Goal: Information Seeking & Learning: Learn about a topic

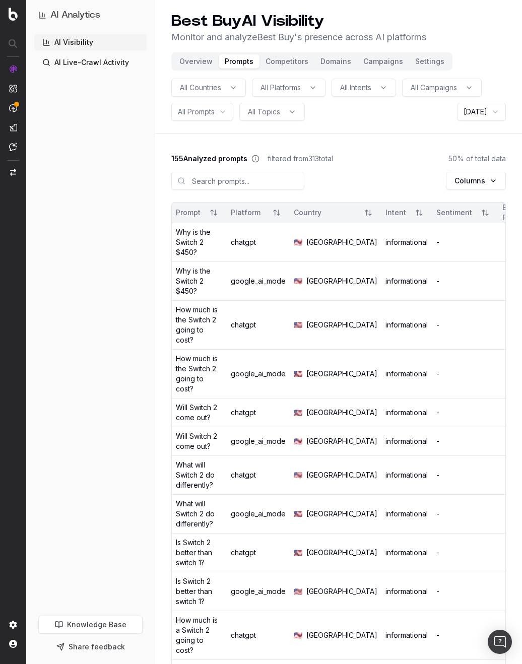
click at [327, 63] on button "Domains" at bounding box center [335, 61] width 43 height 14
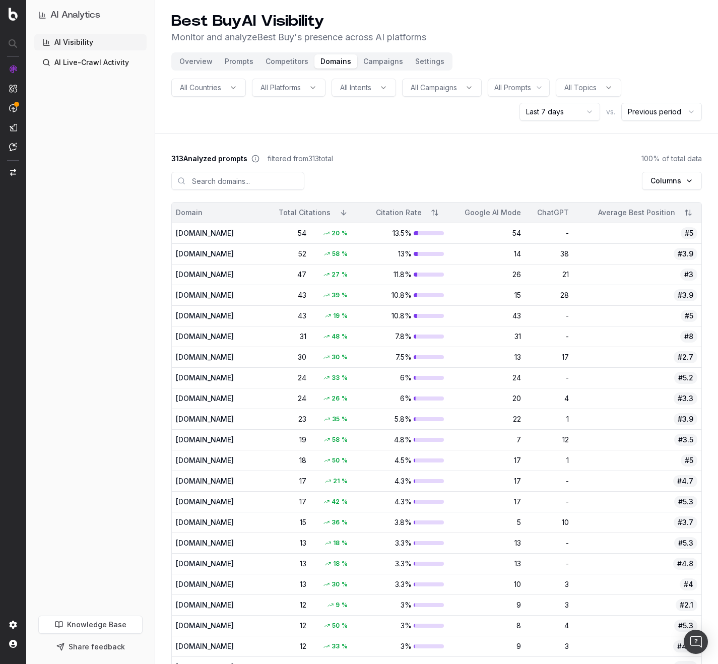
click at [527, 86] on html "AI Analytics AI Visibility AI Live-Crawl Activity Knowledge Base Share feedback…" at bounding box center [359, 332] width 718 height 664
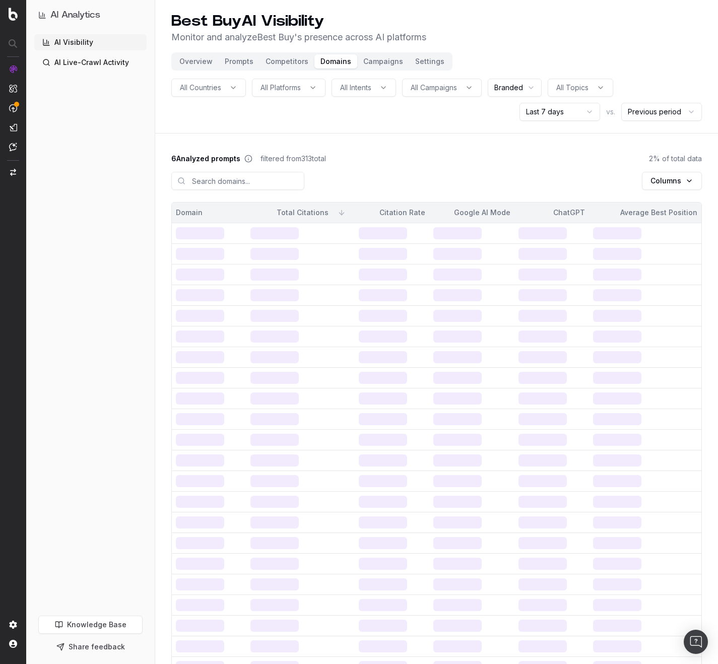
click at [529, 90] on span "All Topics" at bounding box center [572, 88] width 32 height 10
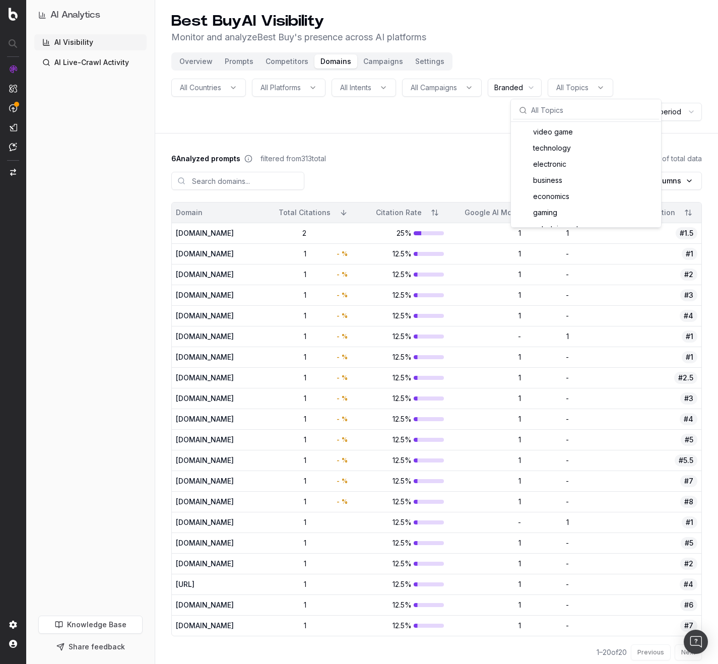
click at [528, 89] on html "AI Analytics AI Visibility AI Live-Crawl Activity Knowledge Base Share feedback…" at bounding box center [359, 332] width 718 height 664
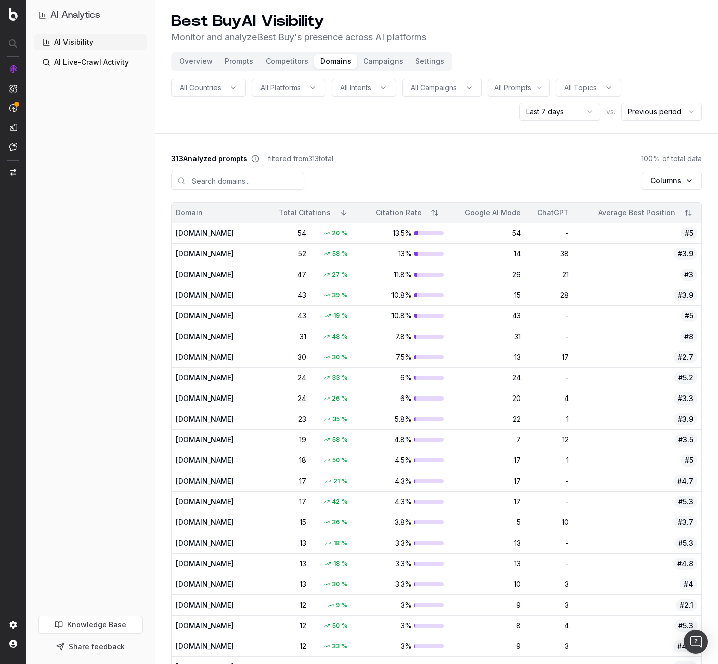
click at [529, 88] on span "All Topics" at bounding box center [580, 88] width 32 height 10
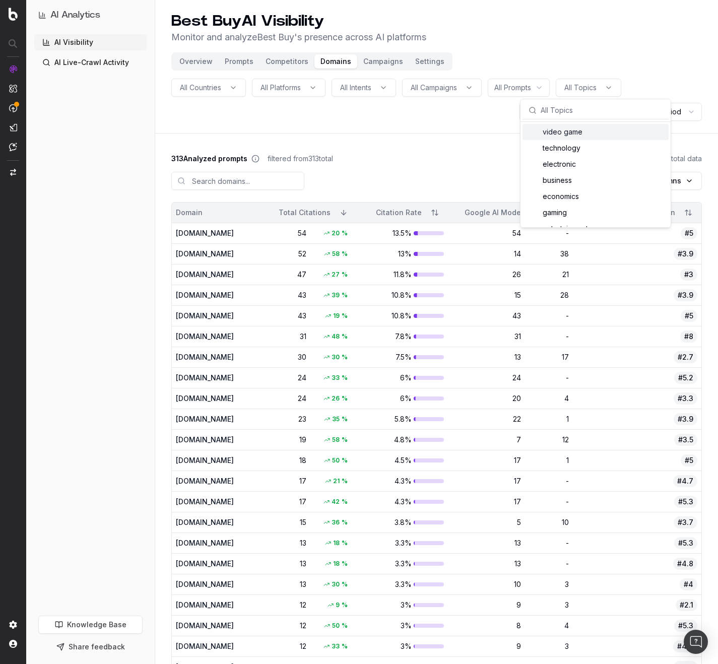
click at [529, 133] on div "video game" at bounding box center [595, 132] width 146 height 16
click at [529, 150] on div "technology" at bounding box center [599, 148] width 146 height 16
